Goal: Information Seeking & Learning: Learn about a topic

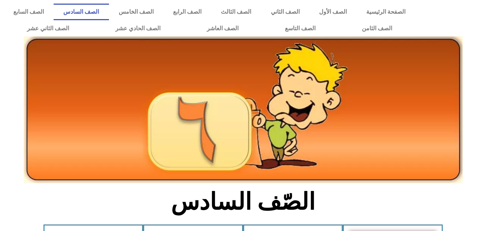
scroll to position [389, 0]
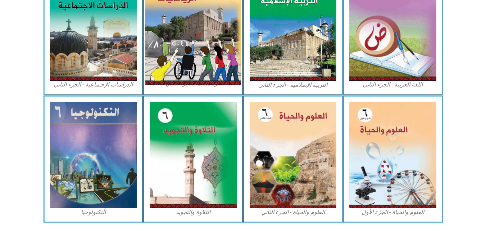
click at [213, 33] on img at bounding box center [193, 26] width 96 height 118
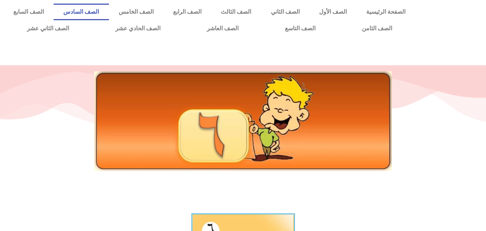
click at [109, 12] on link "الصف السادس" at bounding box center [81, 12] width 55 height 17
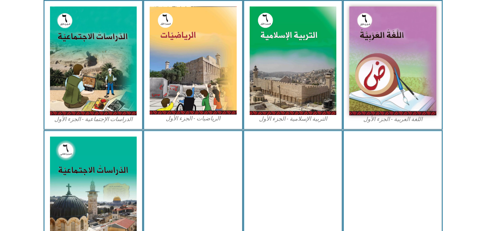
scroll to position [230, 0]
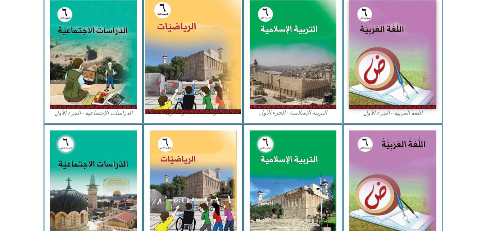
click at [215, 50] on img at bounding box center [193, 54] width 96 height 119
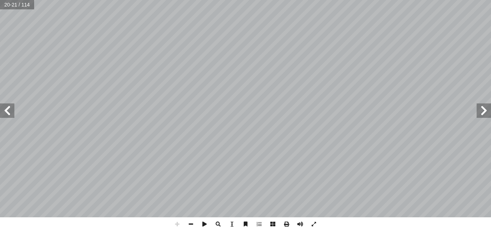
click at [343, 65] on html "الصفحة الرئيسية الصف الأول الصف الثاني الصف الثالث الصف الرابع الصف الخامس الصف…" at bounding box center [245, 32] width 491 height 65
click at [301, 221] on span at bounding box center [301, 224] width 14 height 14
click at [299, 222] on span at bounding box center [301, 224] width 14 height 14
